Goal: Transaction & Acquisition: Book appointment/travel/reservation

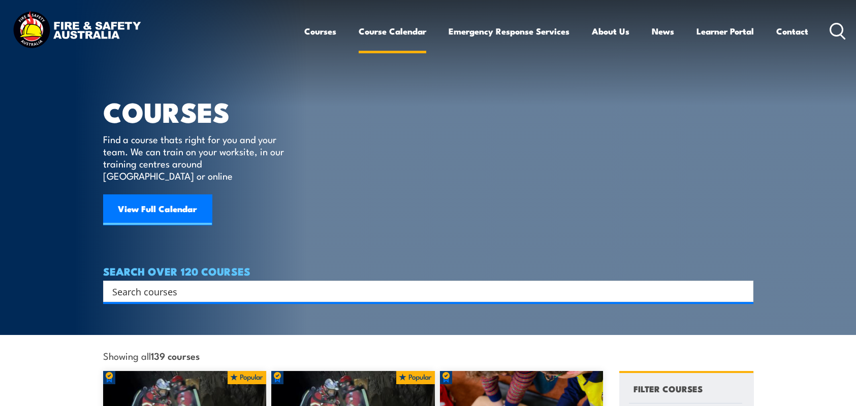
click at [377, 30] on link "Course Calendar" at bounding box center [393, 31] width 68 height 27
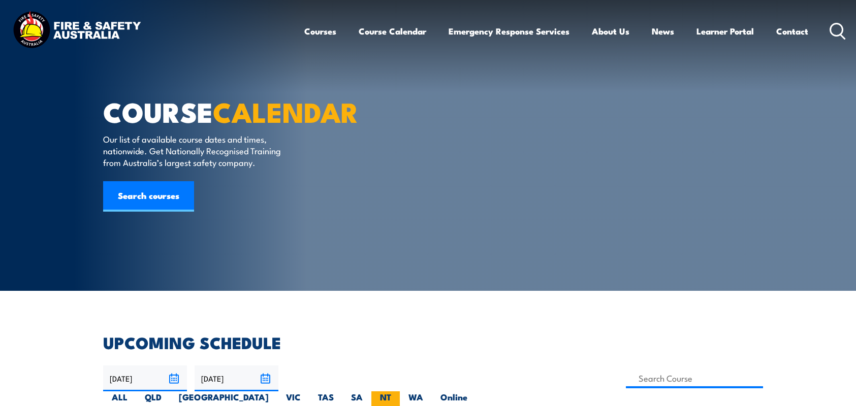
click at [400, 392] on label "NT" at bounding box center [385, 402] width 28 height 20
click at [398, 392] on input "NT" at bounding box center [394, 395] width 7 height 7
radio input "true"
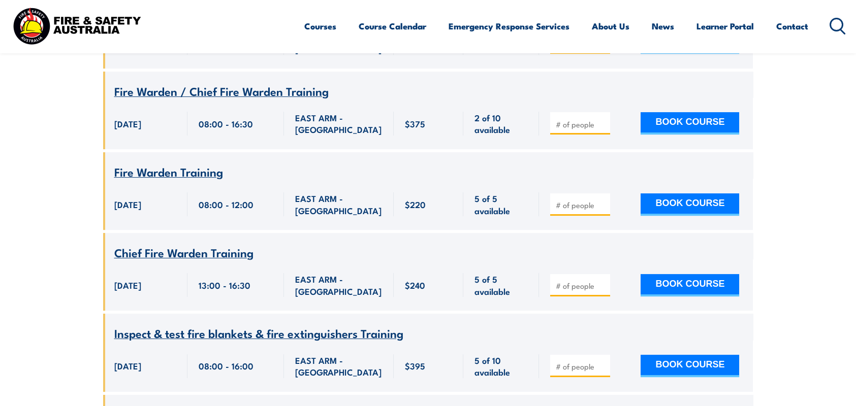
scroll to position [1524, 0]
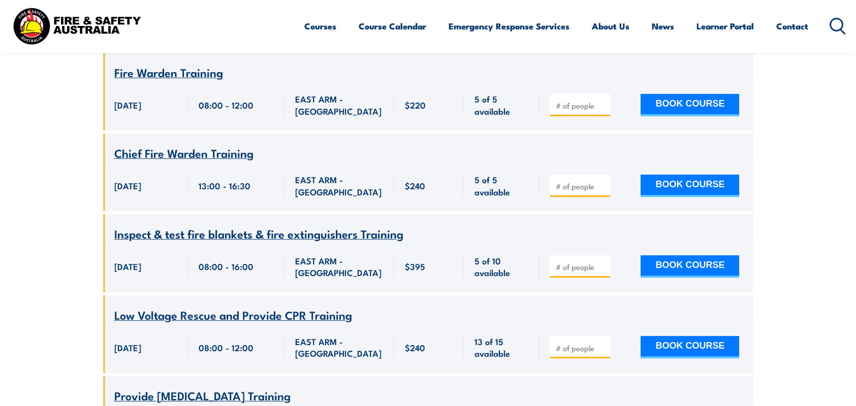
click at [589, 262] on input "number" at bounding box center [581, 267] width 51 height 10
click at [603, 262] on input "1" at bounding box center [581, 267] width 51 height 10
type input "2"
click at [603, 262] on input "2" at bounding box center [581, 267] width 51 height 10
click at [687, 256] on button "BOOK COURSE" at bounding box center [690, 267] width 99 height 22
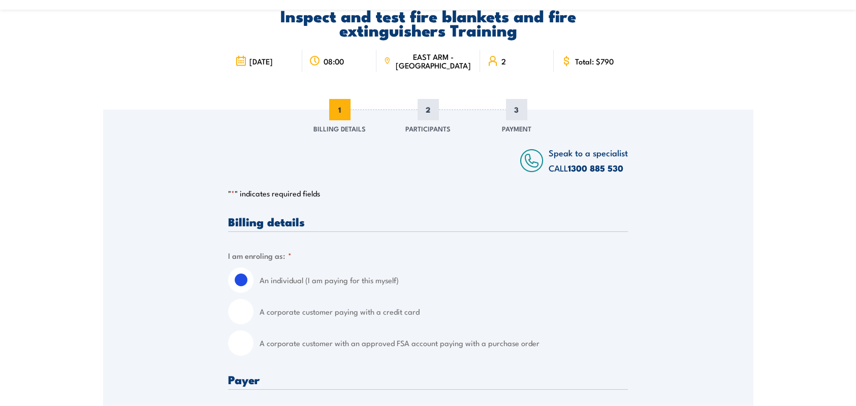
scroll to position [254, 0]
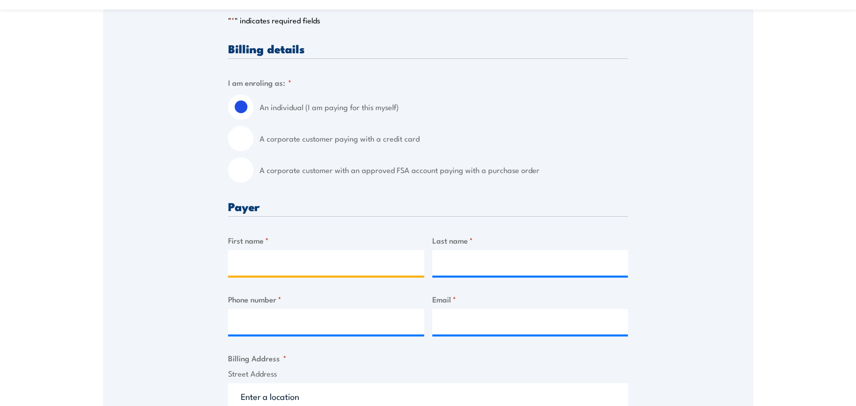
click at [352, 272] on input "First name *" at bounding box center [326, 262] width 196 height 25
type input "k"
type input "Katrina"
click at [447, 268] on input "Last name *" at bounding box center [530, 262] width 196 height 25
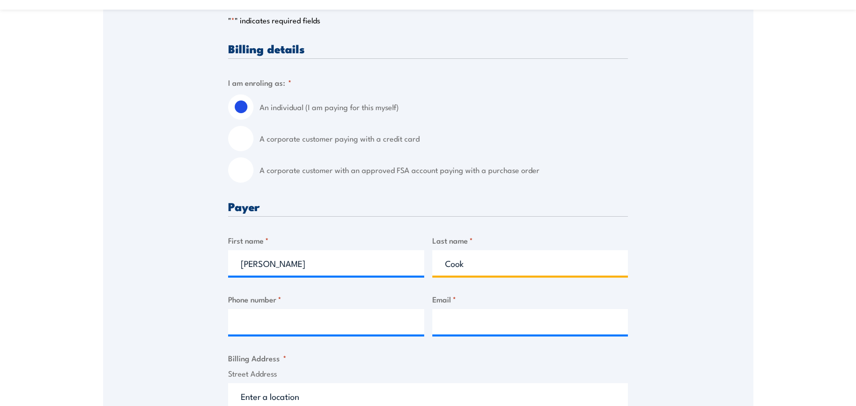
type input "Cook"
click at [308, 140] on label "A corporate customer paying with a credit card" at bounding box center [444, 138] width 368 height 25
click at [253, 140] on input "A corporate customer paying with a credit card" at bounding box center [240, 138] width 25 height 25
radio input "true"
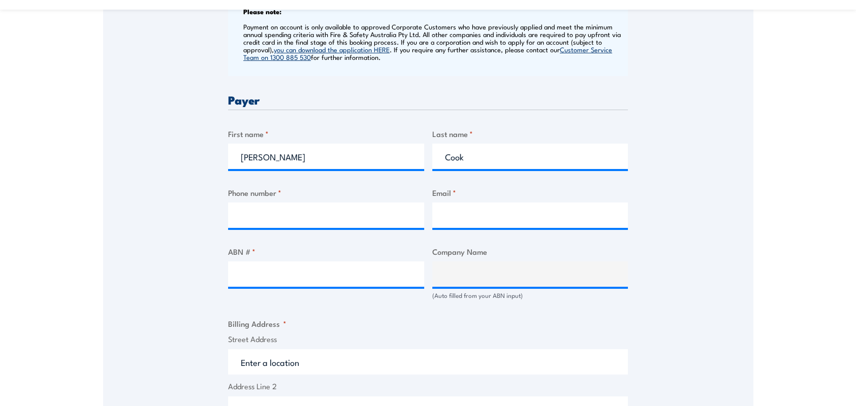
scroll to position [508, 0]
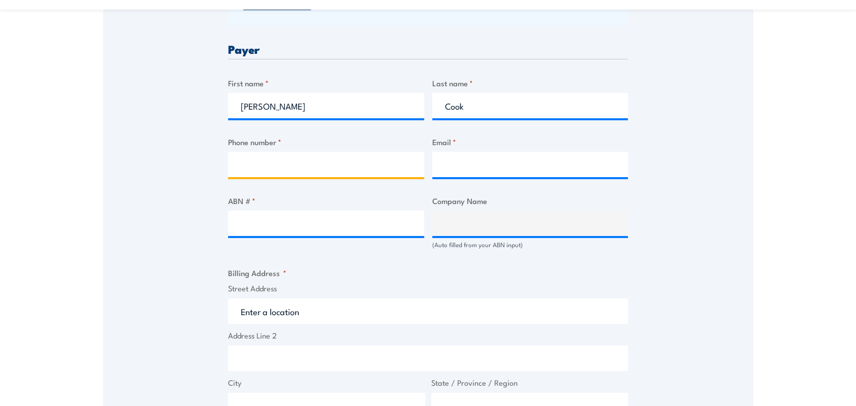
click at [339, 165] on input "Phone number *" at bounding box center [326, 164] width 196 height 25
type input "0403218492"
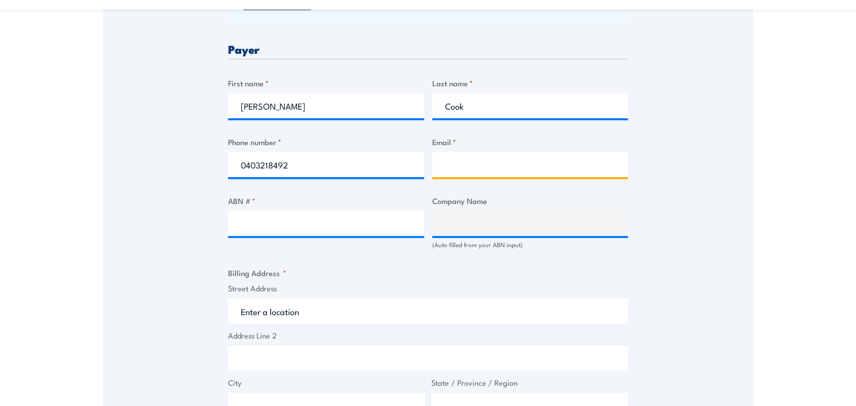
click at [472, 166] on input "Email *" at bounding box center [530, 164] width 196 height 25
type input "safety@nteg.com.au"
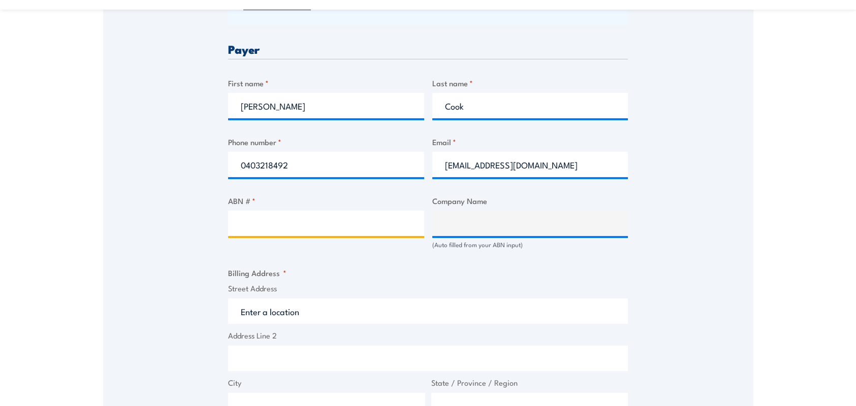
click at [369, 225] on input "ABN # *" at bounding box center [326, 223] width 196 height 25
type input "73115654307"
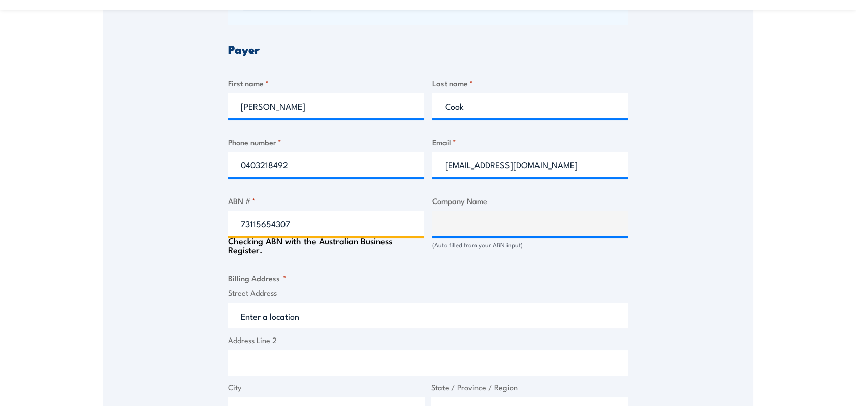
type input "B & K Investments (NT) Pty Limited"
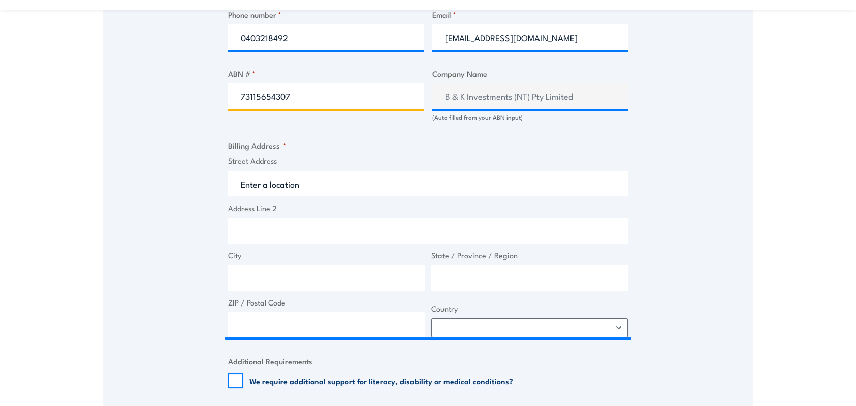
scroll to position [711, 0]
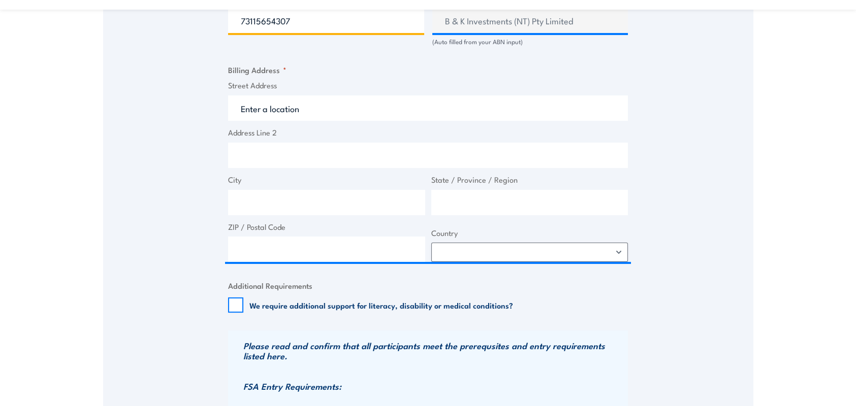
type input "73115654307"
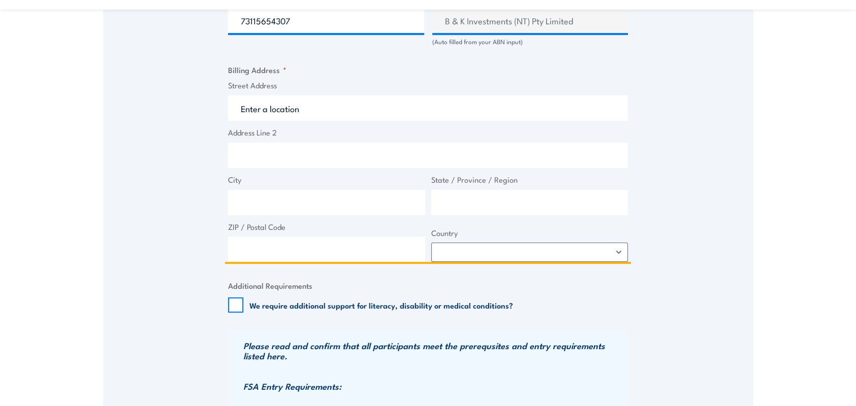
click at [323, 116] on input "Street Address" at bounding box center [428, 107] width 400 height 25
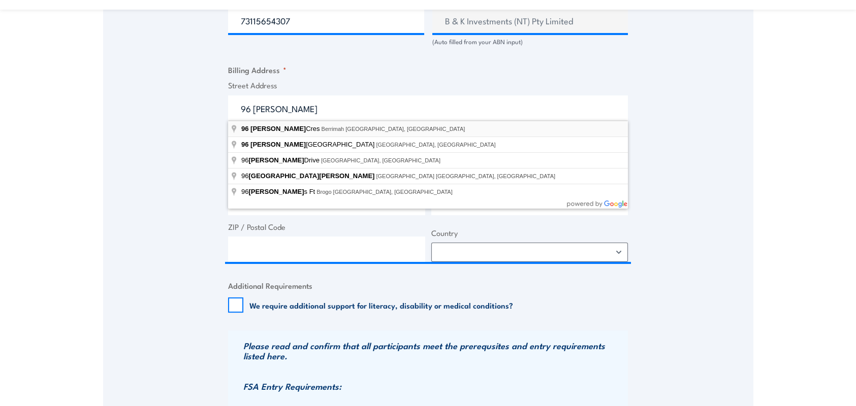
type input "96 Jessop Cres, Berrimah NT, Australia"
type input "96 Jessop Cres"
type input "Berrimah"
type input "Northern Territory"
type input "0828"
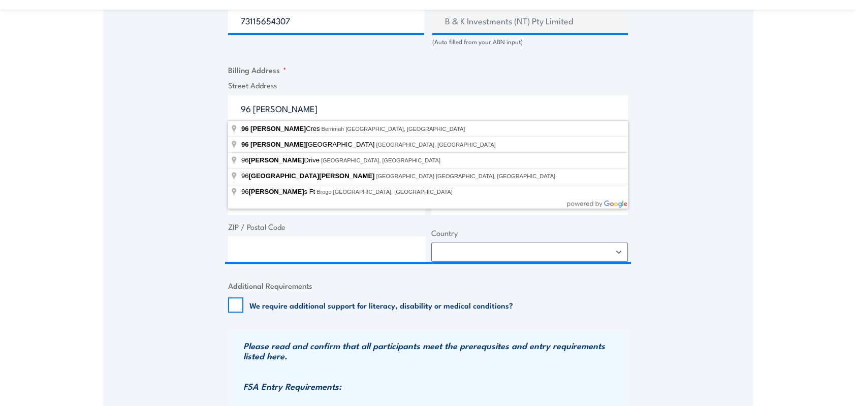
select select "Australia"
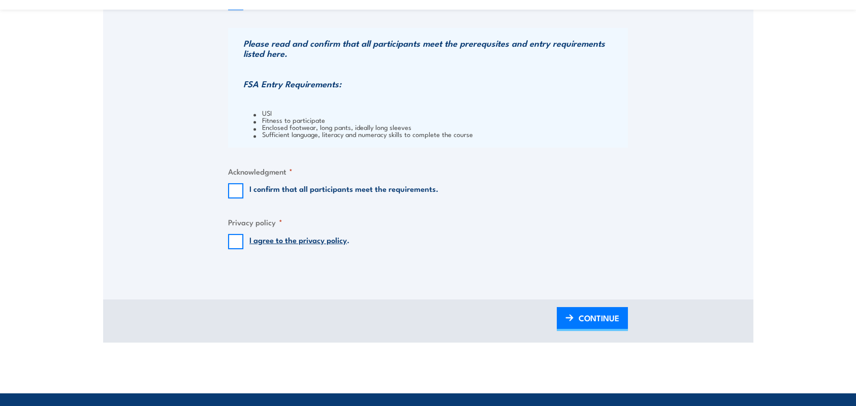
scroll to position [1016, 0]
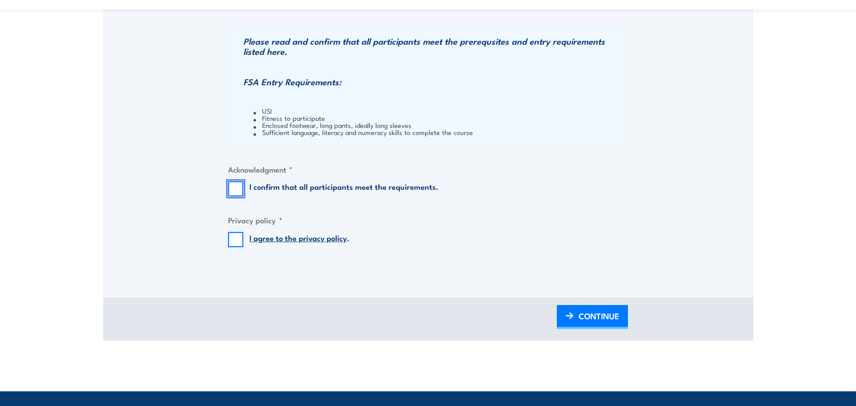
click at [238, 188] on input "I confirm that all participants meet the requirements." at bounding box center [235, 188] width 15 height 15
checkbox input "true"
click at [238, 243] on input "I agree to the privacy policy ." at bounding box center [235, 239] width 15 height 15
checkbox input "true"
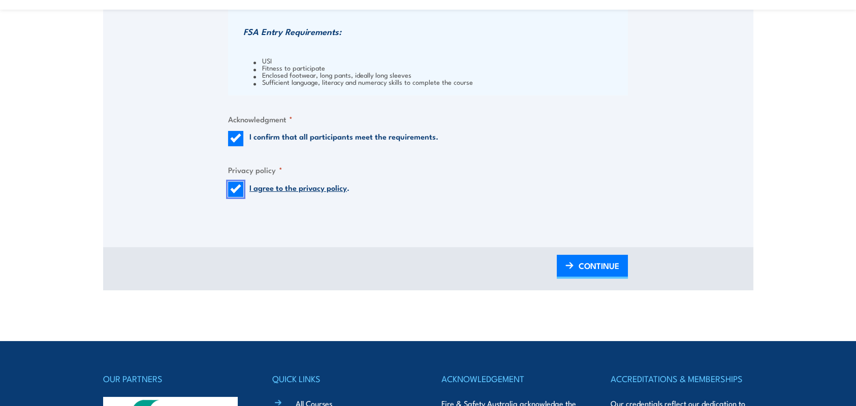
scroll to position [1067, 0]
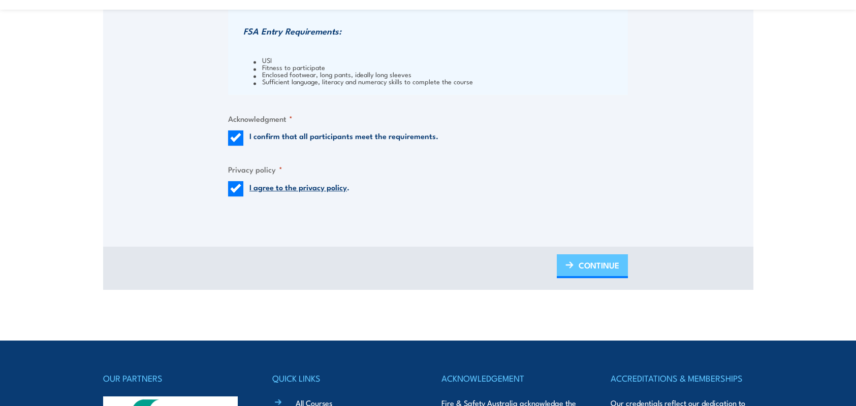
click at [578, 259] on link "CONTINUE" at bounding box center [592, 266] width 71 height 24
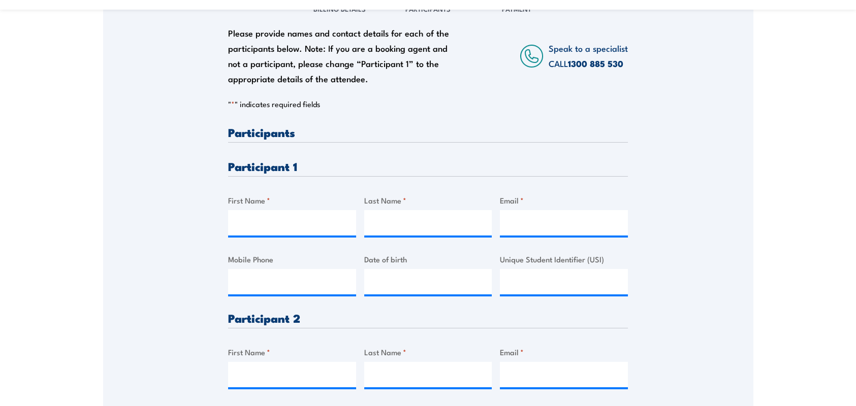
scroll to position [203, 0]
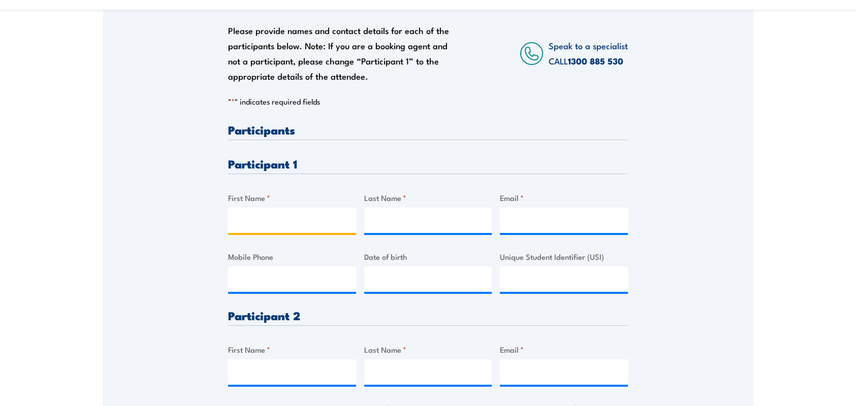
click at [284, 222] on input "First Name *" at bounding box center [292, 220] width 128 height 25
type input "Katrina"
click at [411, 225] on input "Last Name *" at bounding box center [428, 220] width 128 height 25
type input "Cook"
click at [523, 221] on input "Email *" at bounding box center [564, 220] width 128 height 25
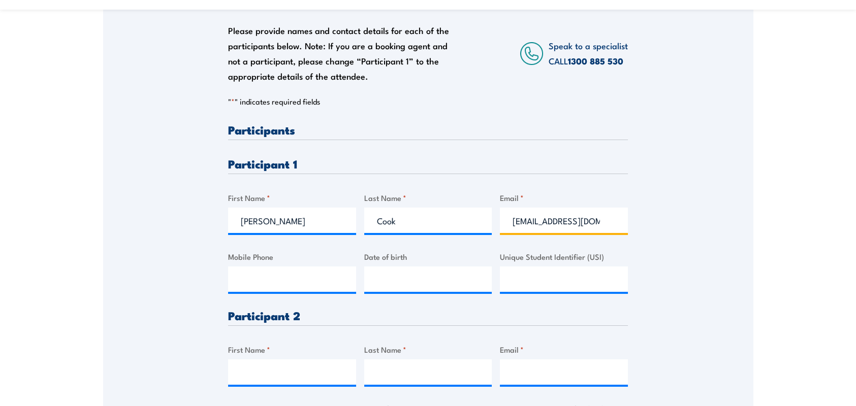
scroll to position [0, 7]
type input "cookgkatrina@gmail.com"
click at [273, 292] on div at bounding box center [292, 279] width 128 height 25
click at [274, 290] on input "Mobile Phone" at bounding box center [292, 279] width 128 height 25
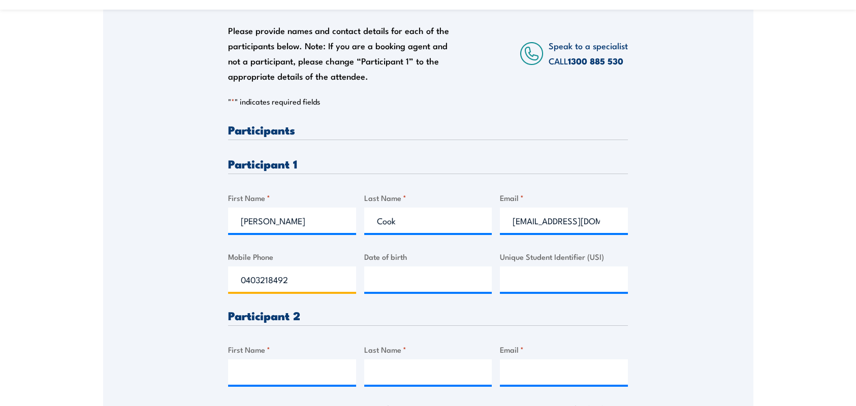
type input "0403218492"
click at [376, 280] on input "__/__/____" at bounding box center [428, 279] width 128 height 25
type input "18/05/1998"
click at [557, 289] on input "Unique Student Identifier (USI)" at bounding box center [564, 279] width 128 height 25
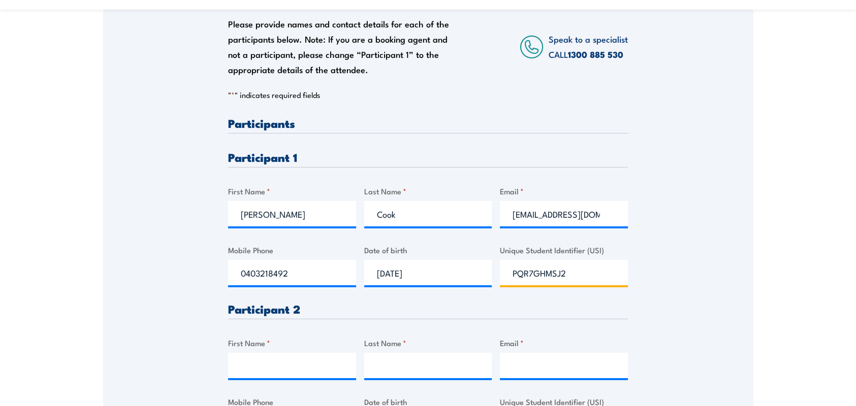
scroll to position [356, 0]
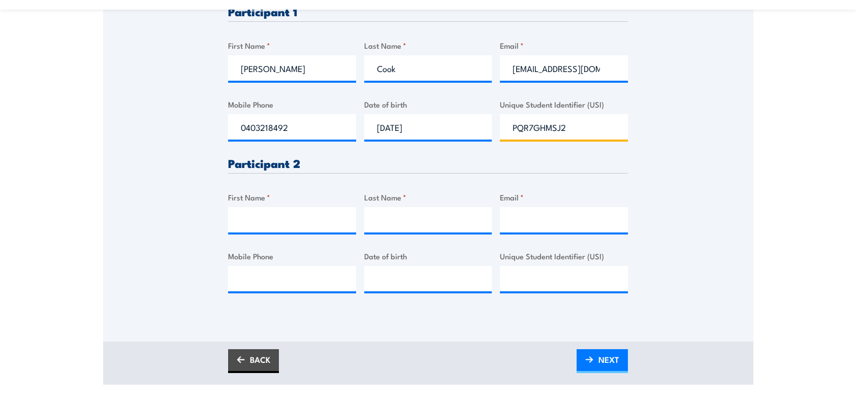
type input "PQR7GHMSJ2"
click at [247, 230] on input "First Name *" at bounding box center [292, 219] width 128 height 25
type input "k"
type input "Karl"
click at [424, 226] on input "Last Name *" at bounding box center [428, 219] width 128 height 25
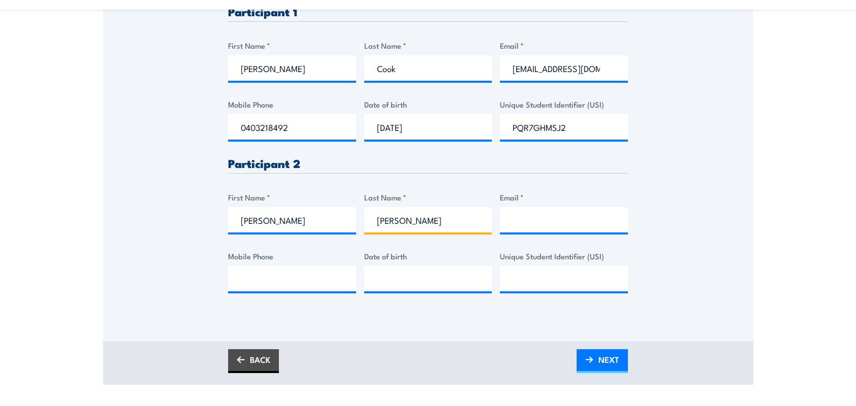
type input "Van Oldenborgh"
click at [513, 216] on input "Email *" at bounding box center [564, 219] width 128 height 25
click at [387, 282] on input "__/__/____" at bounding box center [428, 278] width 128 height 25
type input "30/04/1978"
click at [270, 288] on input "Mobile Phone" at bounding box center [292, 278] width 128 height 25
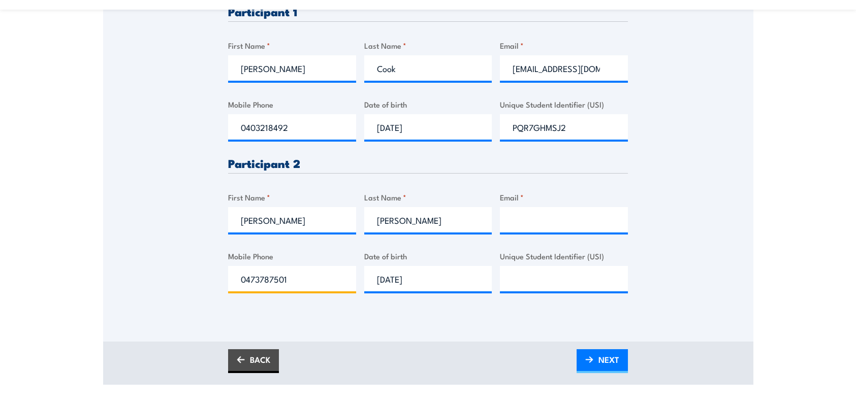
type input "0473787501"
click at [520, 221] on input "Email *" at bounding box center [564, 219] width 128 height 25
click at [522, 218] on input "Email *" at bounding box center [564, 219] width 128 height 25
paste input "layback@gmail.com"
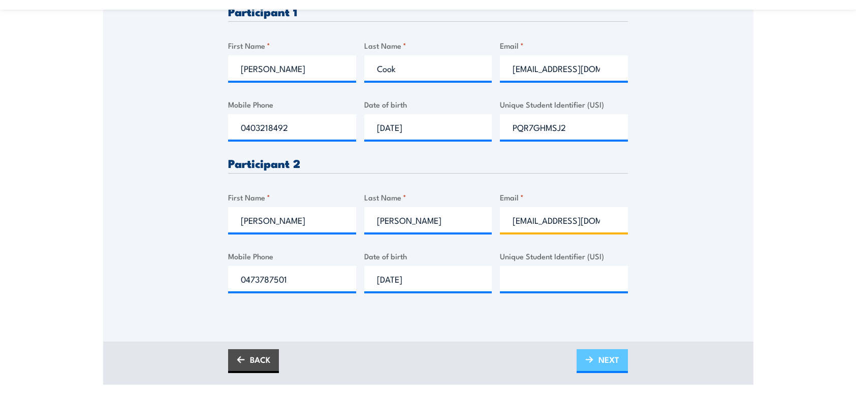
type input "layback@gmail.com"
click at [604, 360] on span "NEXT" at bounding box center [608, 359] width 21 height 27
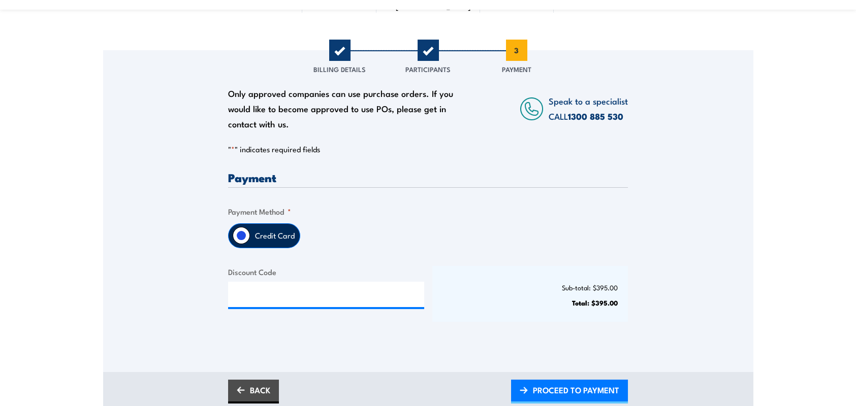
scroll to position [152, 0]
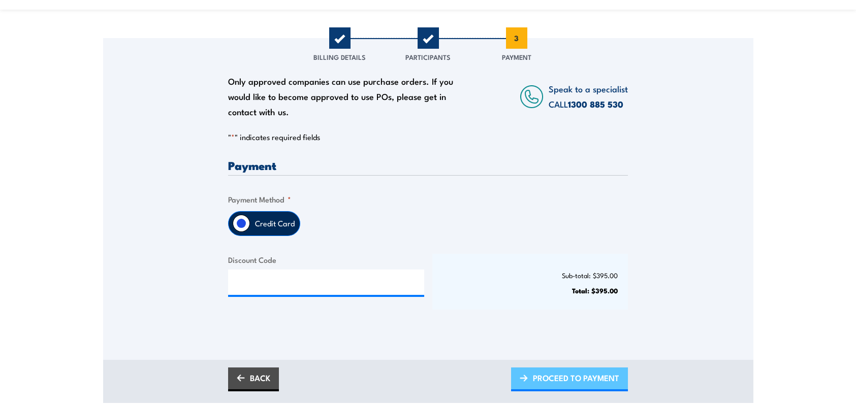
click at [546, 372] on span "PROCEED TO PAYMENT" at bounding box center [576, 378] width 86 height 27
